Goal: Navigation & Orientation: Find specific page/section

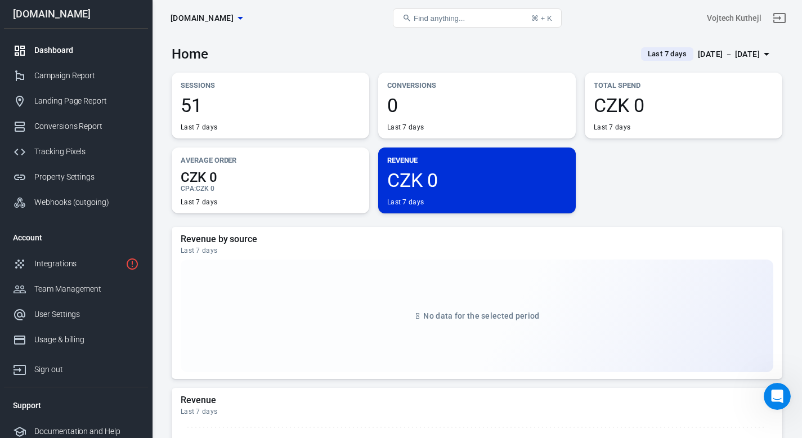
scroll to position [6, 0]
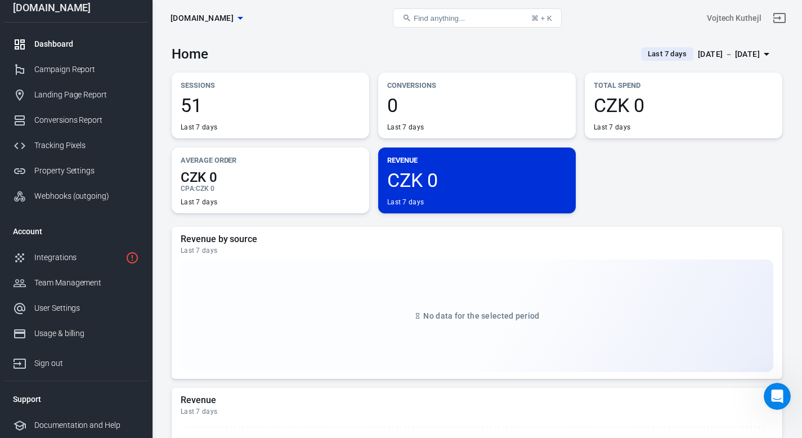
click at [50, 42] on div "Dashboard" at bounding box center [86, 44] width 105 height 12
click at [53, 70] on div "Campaign Report" at bounding box center [86, 70] width 105 height 12
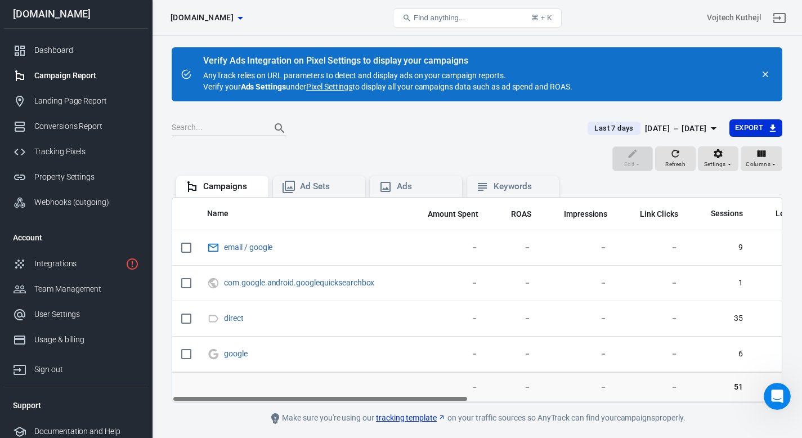
drag, startPoint x: 334, startPoint y: 397, endPoint x: 281, endPoint y: 399, distance: 53.5
click at [281, 399] on div "Name Amount Spent ROAS Impressions Link Clicks Sessions Lead Purchase Revenue A…" at bounding box center [477, 300] width 610 height 204
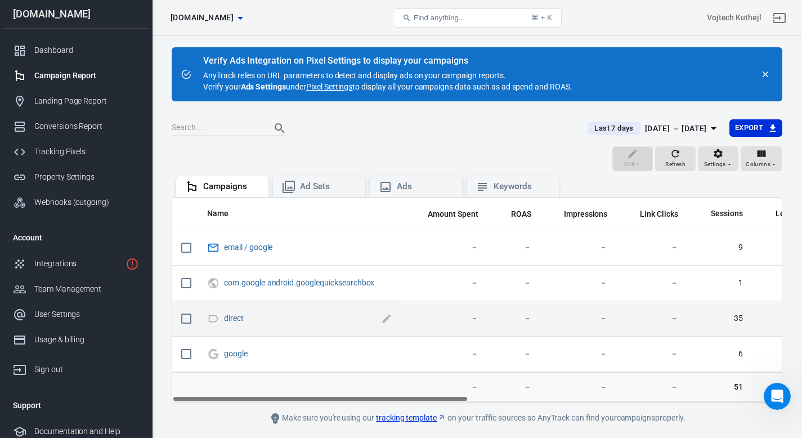
scroll to position [35, 0]
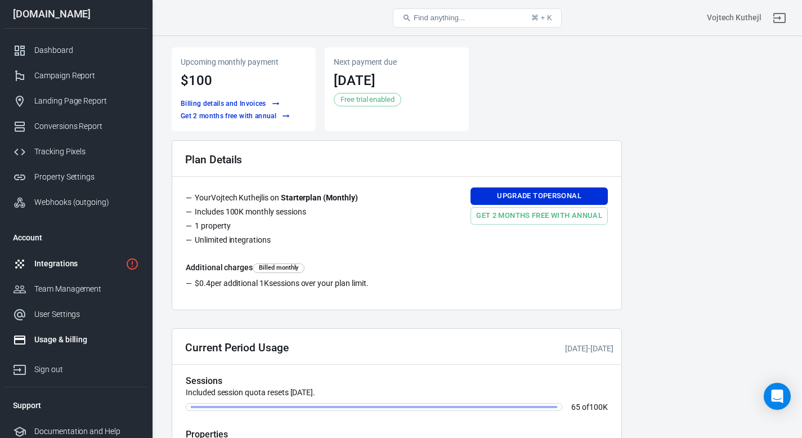
click at [72, 258] on div "Integrations" at bounding box center [77, 264] width 87 height 12
